Goal: Navigation & Orientation: Find specific page/section

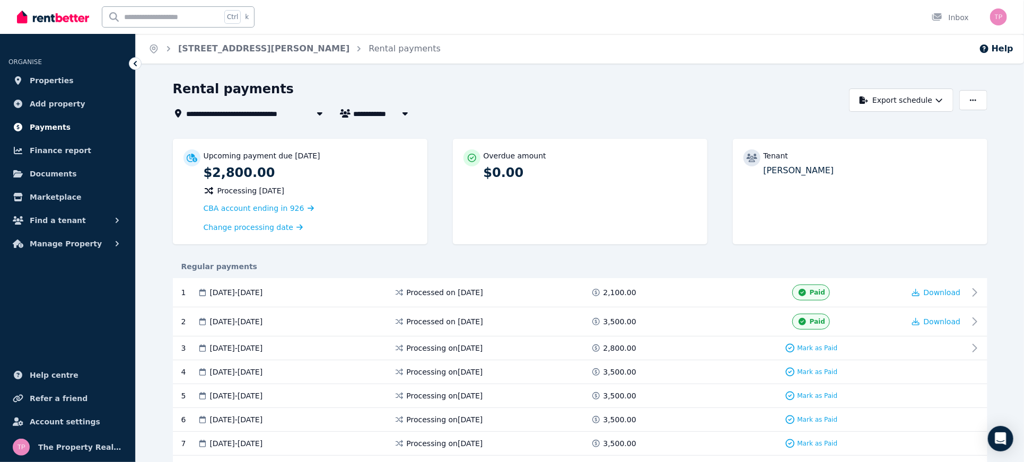
click at [45, 126] on span "Payments" at bounding box center [50, 127] width 41 height 13
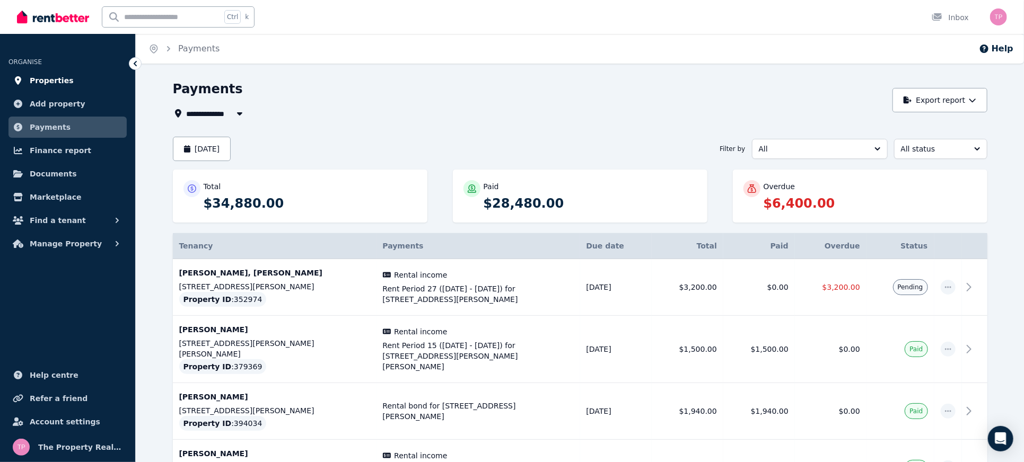
click at [56, 82] on span "Properties" at bounding box center [52, 80] width 44 height 13
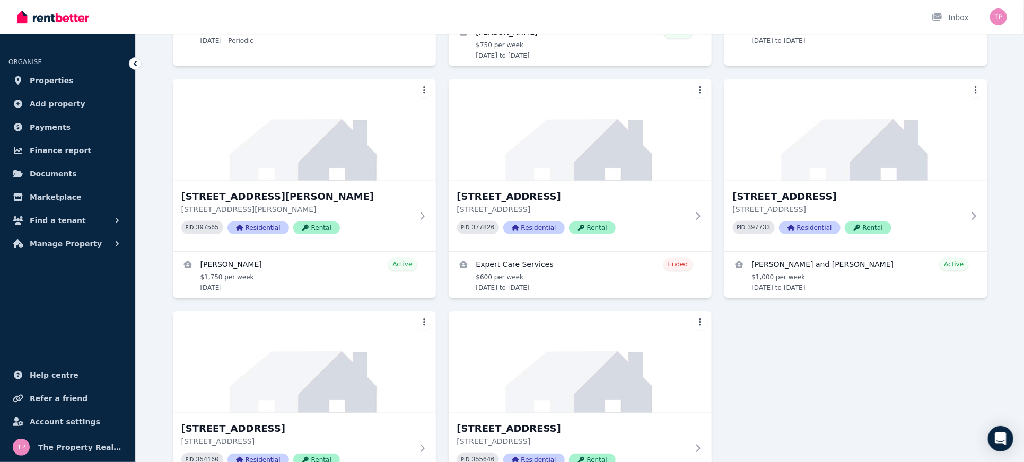
scroll to position [385, 0]
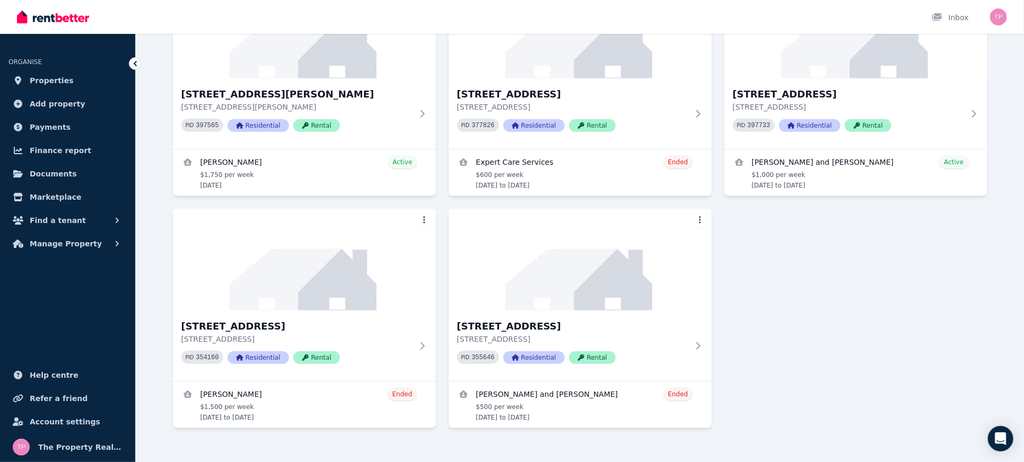
click at [856, 279] on div "[STREET_ADDRESS][PERSON_NAME][PERSON_NAME] PID 352974 Residential Rental [PERSO…" at bounding box center [580, 79] width 815 height 699
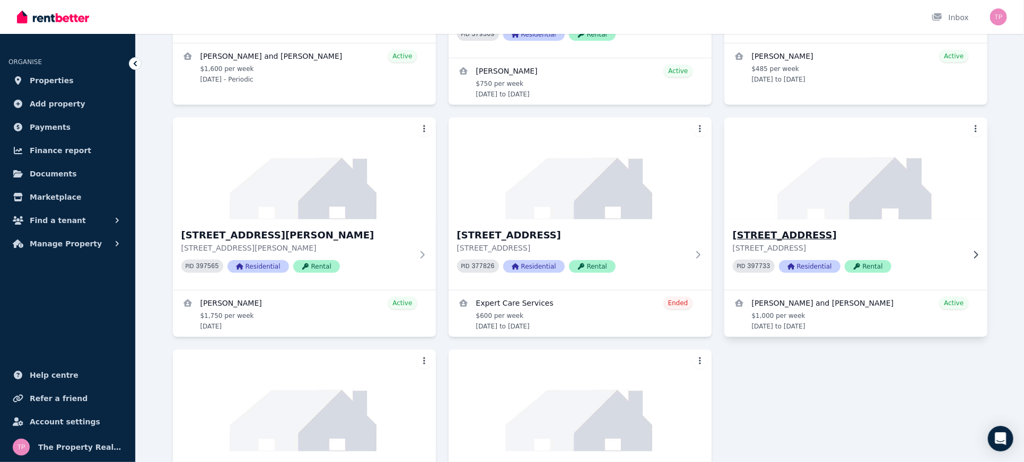
click at [812, 228] on h3 "[STREET_ADDRESS]" at bounding box center [848, 235] width 231 height 15
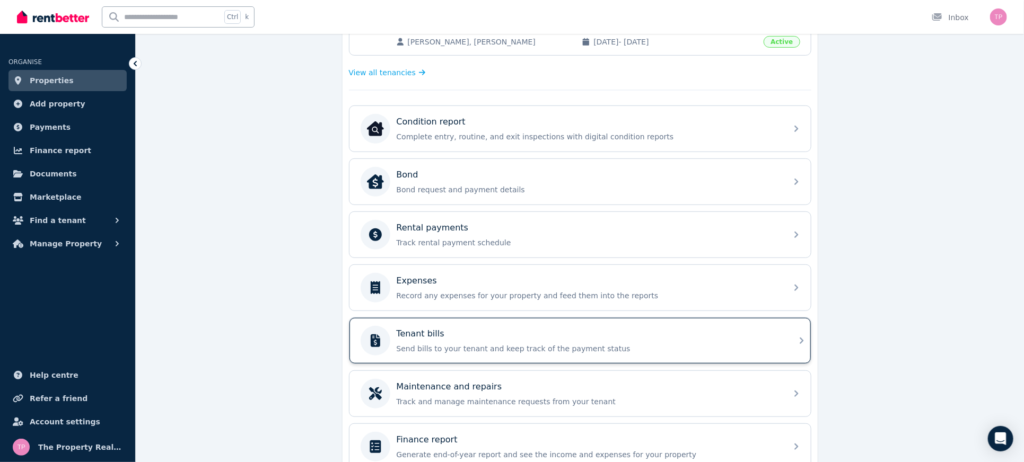
scroll to position [331, 0]
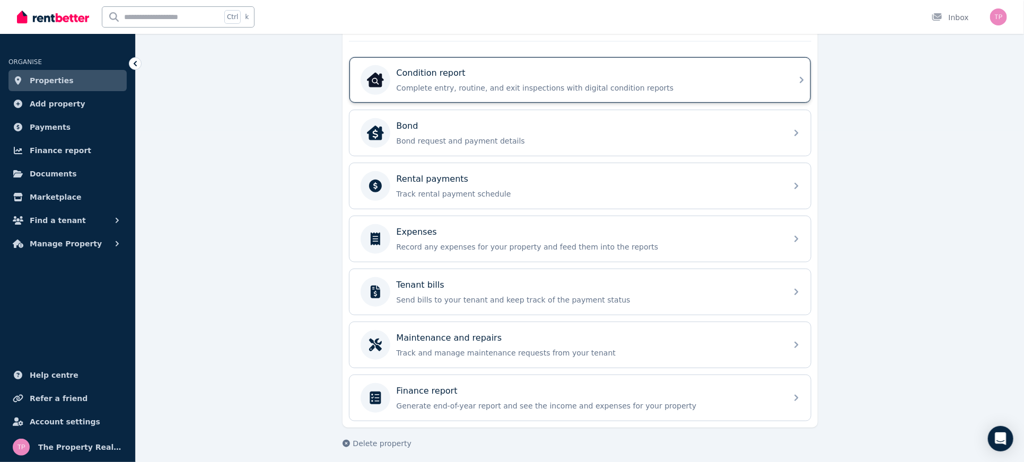
click at [590, 78] on div "Condition report Complete entry, routine, and exit inspections with digital con…" at bounding box center [589, 80] width 384 height 27
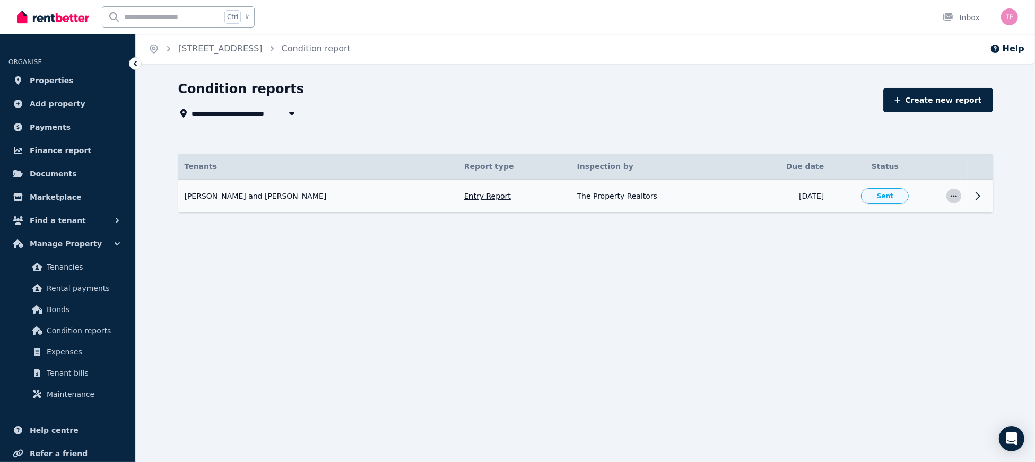
click at [951, 198] on icon "button" at bounding box center [953, 195] width 8 height 7
click at [892, 272] on div "**********" at bounding box center [517, 231] width 1035 height 462
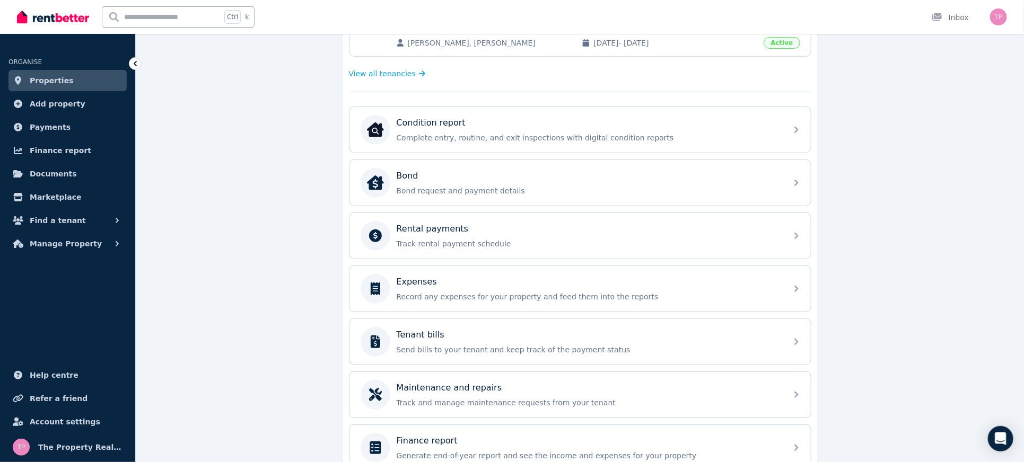
scroll to position [283, 0]
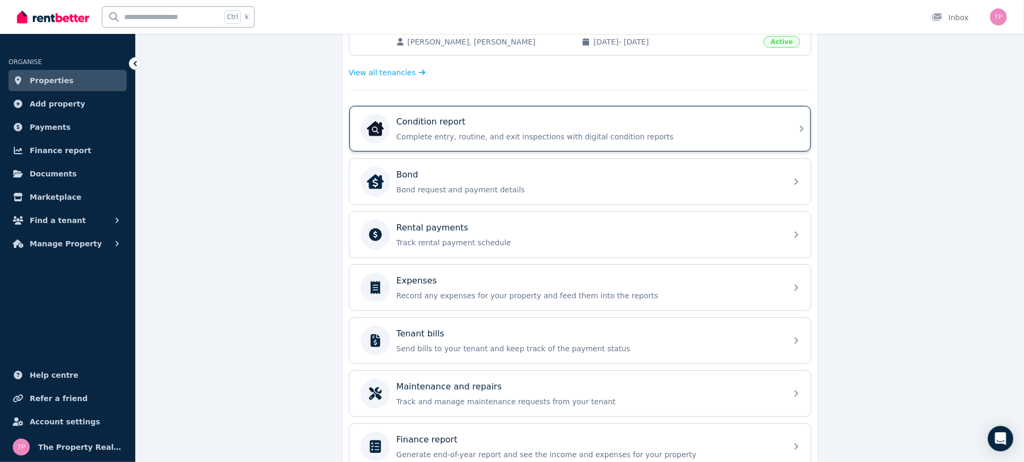
click at [436, 117] on p "Condition report" at bounding box center [431, 122] width 69 height 13
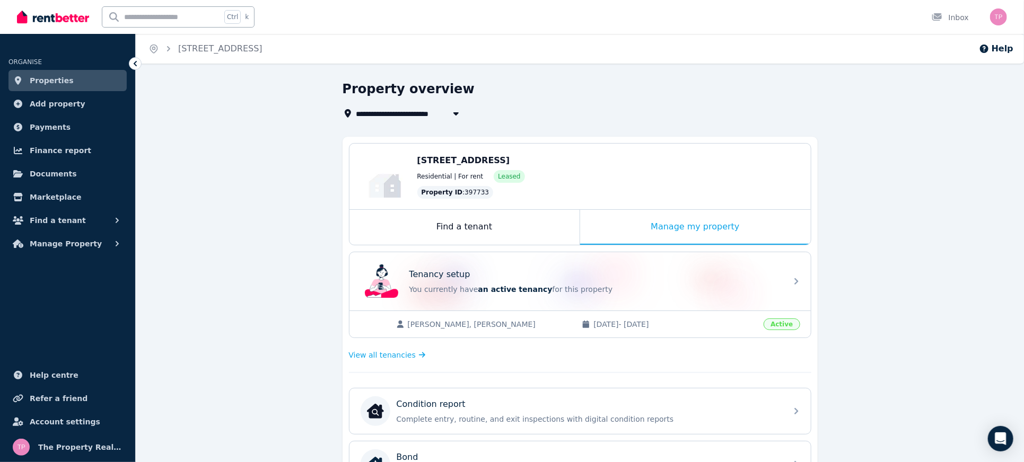
click at [44, 87] on link "Properties" at bounding box center [67, 80] width 118 height 21
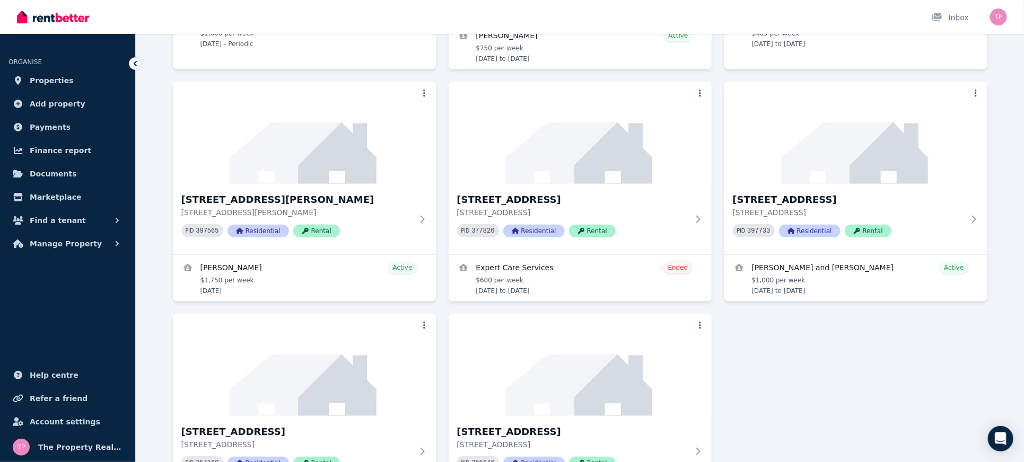
scroll to position [283, 0]
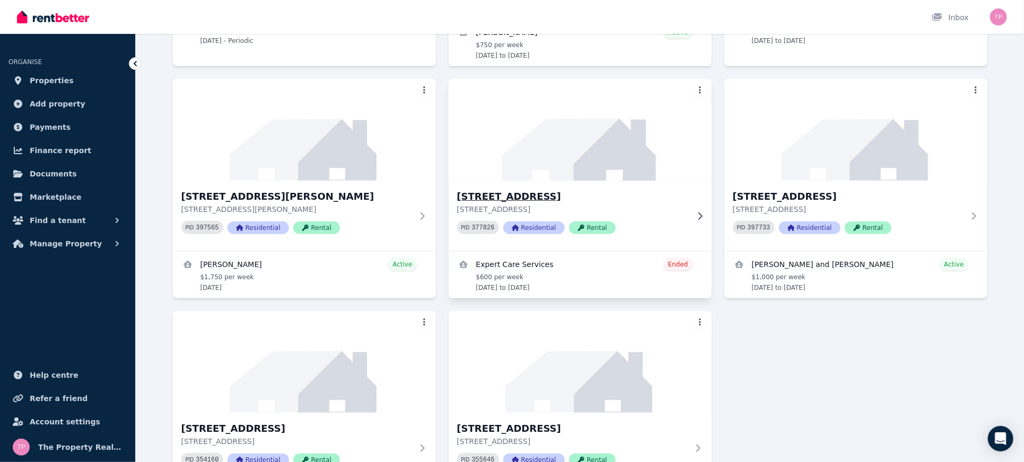
click at [472, 189] on h3 "[STREET_ADDRESS]" at bounding box center [572, 196] width 231 height 15
